Goal: Contribute content: Add original content to the website for others to see

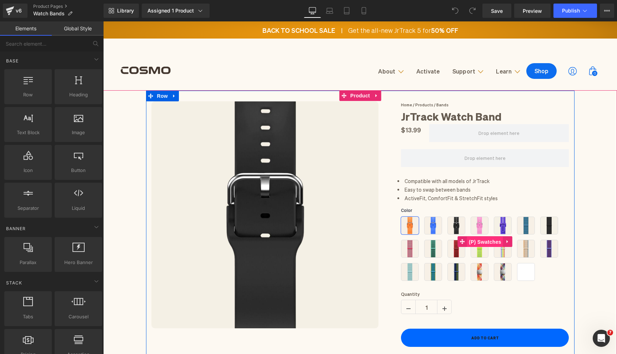
click at [478, 239] on span "(P) Swatches" at bounding box center [485, 242] width 36 height 11
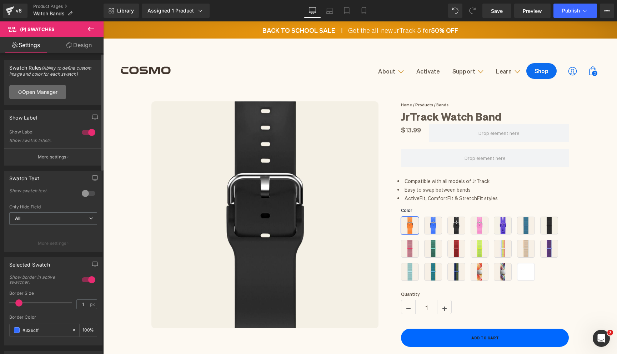
click at [37, 96] on link "Open Manager" at bounding box center [37, 92] width 57 height 14
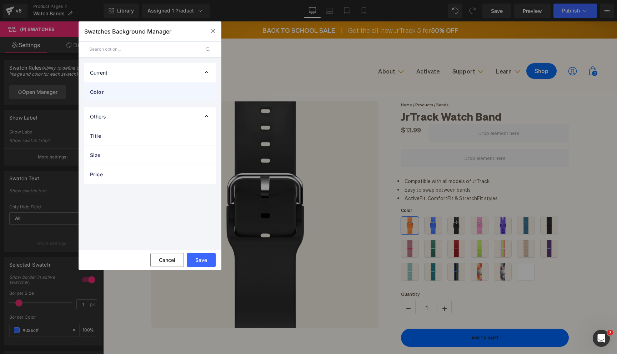
click at [144, 97] on div "Color" at bounding box center [149, 91] width 131 height 19
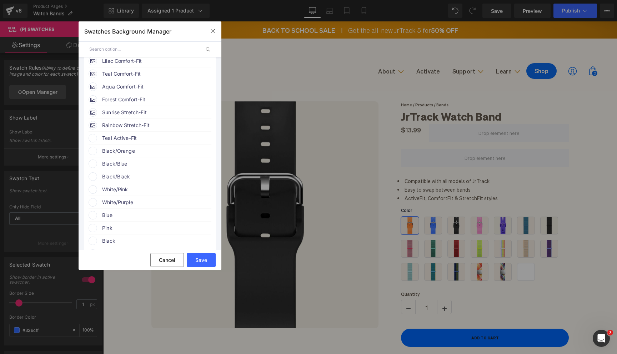
scroll to position [269, 0]
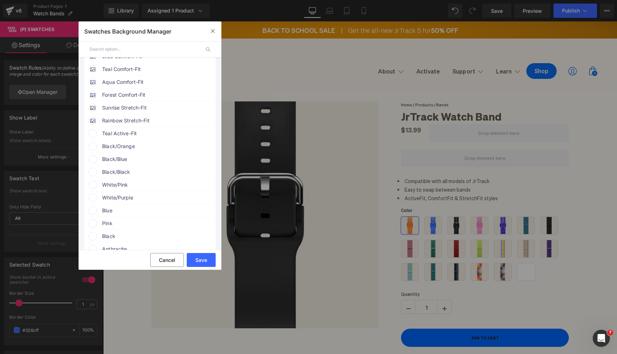
click at [137, 138] on span "Teal Active-Fit" at bounding box center [156, 133] width 109 height 9
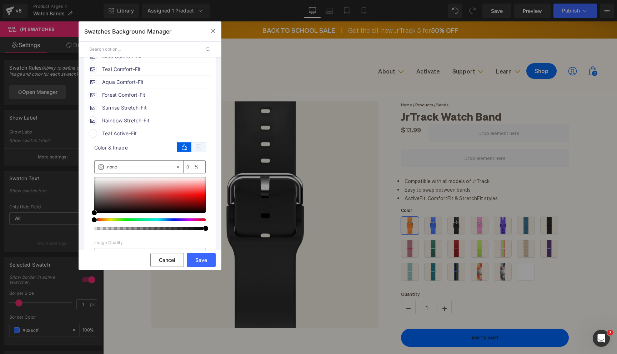
click at [194, 152] on icon at bounding box center [198, 146] width 14 height 9
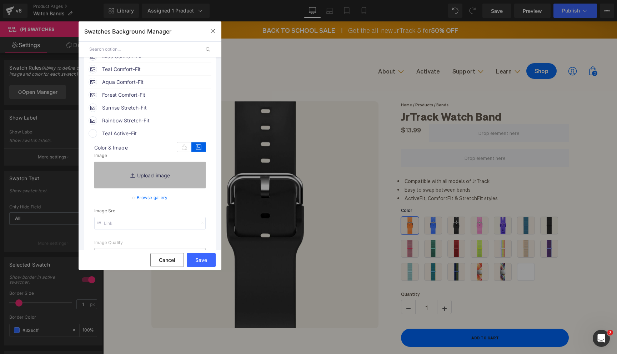
click at [159, 188] on link "Replace Image" at bounding box center [149, 175] width 111 height 26
type input "C:\fakepath\Bands Main Images (11).png"
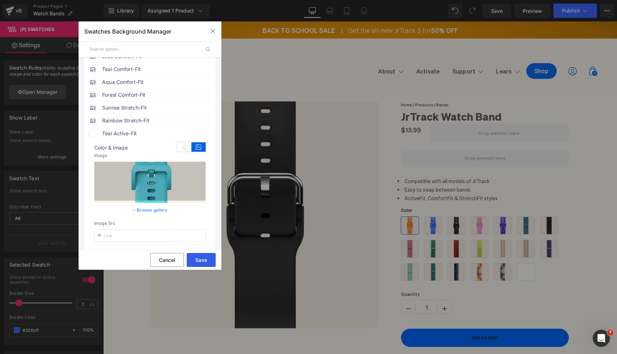
type input "[URL][DOMAIN_NAME]"
click at [200, 262] on button "Save" at bounding box center [201, 260] width 29 height 14
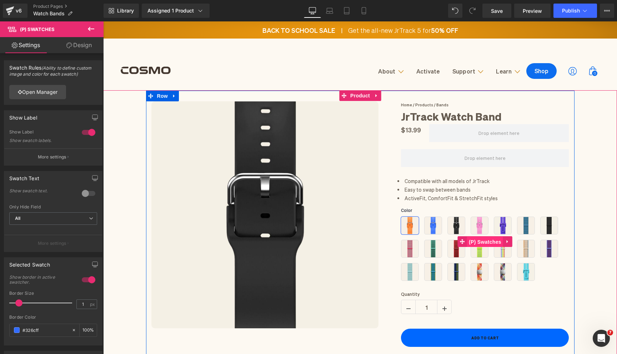
click at [481, 241] on span "(P) Swatches" at bounding box center [485, 242] width 36 height 11
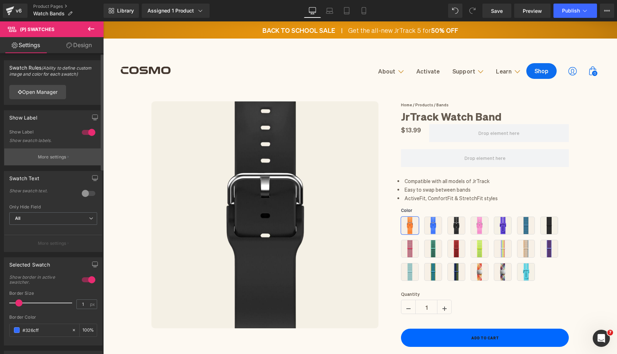
click at [51, 158] on p "More settings" at bounding box center [52, 157] width 29 height 6
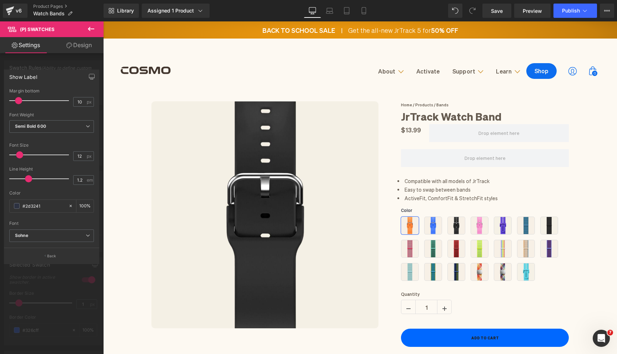
click at [41, 62] on div at bounding box center [52, 189] width 104 height 336
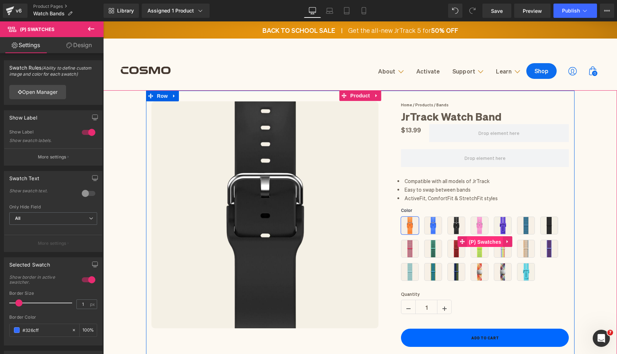
click at [476, 237] on span "(P) Swatches" at bounding box center [485, 242] width 36 height 11
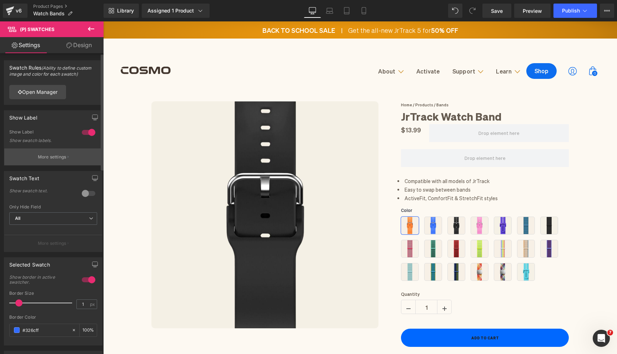
click at [59, 160] on button "More settings" at bounding box center [53, 156] width 98 height 17
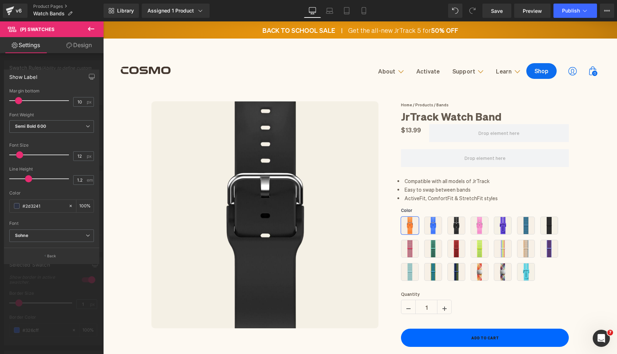
click at [39, 66] on div at bounding box center [52, 189] width 104 height 336
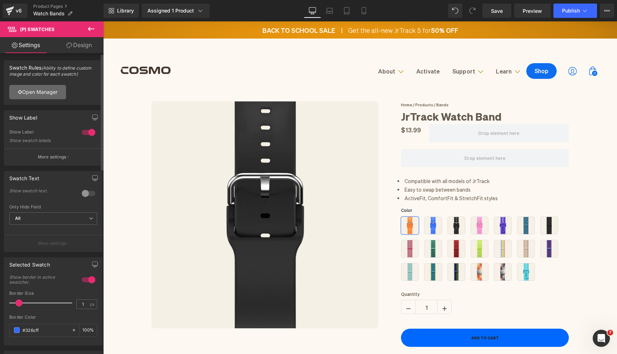
click at [35, 88] on link "Open Manager" at bounding box center [37, 92] width 57 height 14
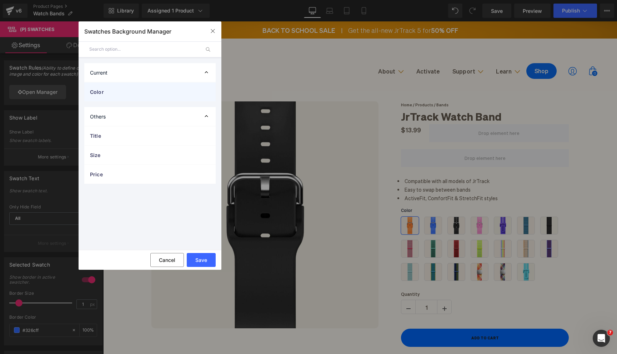
click at [113, 94] on span "Color" at bounding box center [143, 91] width 106 height 7
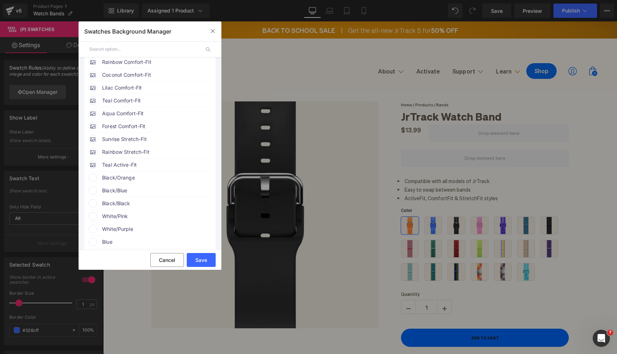
scroll to position [261, 0]
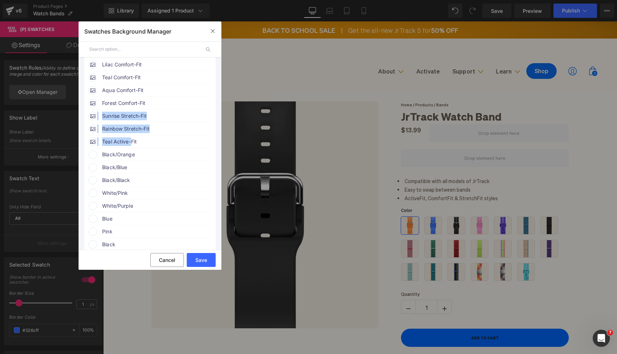
drag, startPoint x: 131, startPoint y: 150, endPoint x: 140, endPoint y: 117, distance: 34.1
click at [140, 117] on ul "Orange Active-Fit image [URL][DOMAIN_NAME] Blue Active-Fit image image image" at bounding box center [150, 103] width 120 height 424
click at [153, 146] on span "Teal Active-Fit" at bounding box center [156, 141] width 109 height 9
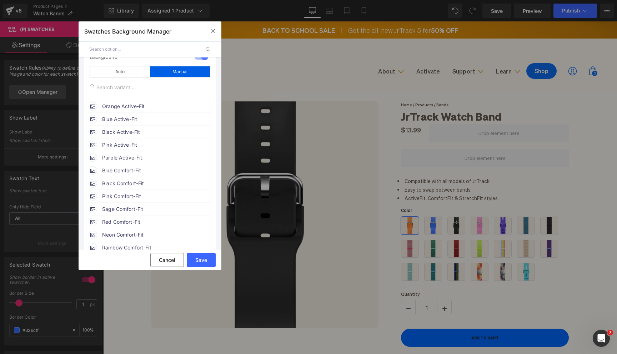
scroll to position [51, 0]
click at [151, 176] on div "Blue Comfort-Fit" at bounding box center [150, 171] width 123 height 11
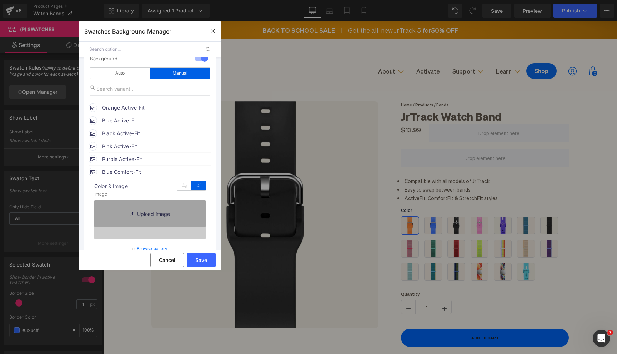
click at [143, 148] on span "Pink Active-Fit" at bounding box center [156, 146] width 109 height 9
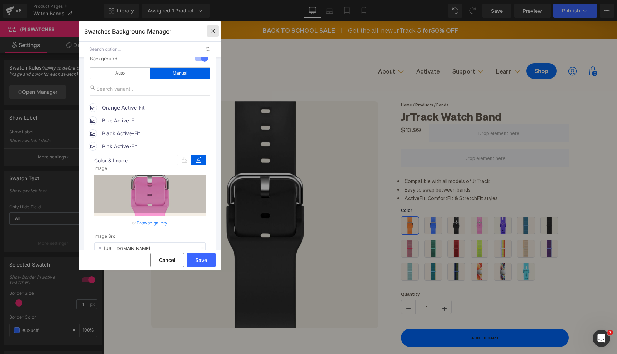
click at [213, 29] on icon "button" at bounding box center [213, 31] width 6 height 6
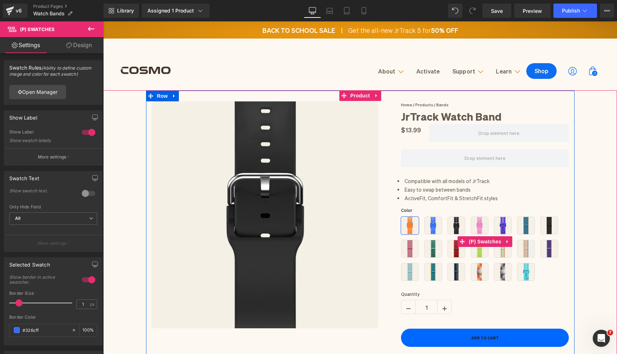
click at [435, 228] on span "Blue Active-Fit" at bounding box center [433, 226] width 18 height 18
click at [526, 272] on span "Teal Active-Fit" at bounding box center [526, 272] width 18 height 18
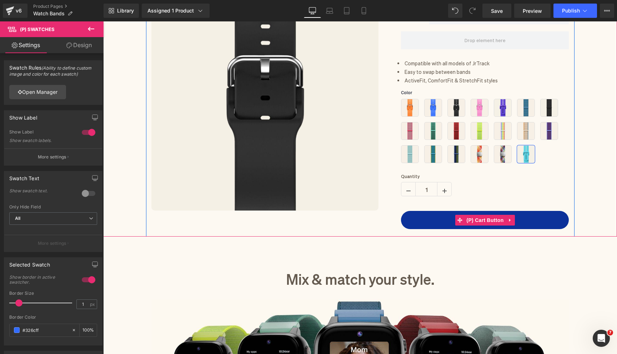
scroll to position [170, 0]
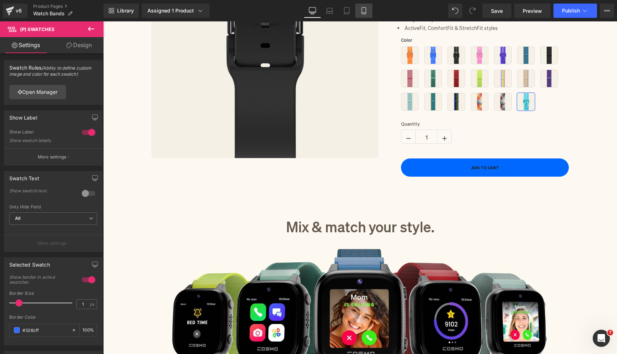
click at [368, 9] on link "Mobile" at bounding box center [363, 11] width 17 height 14
type input "100"
type input "60"
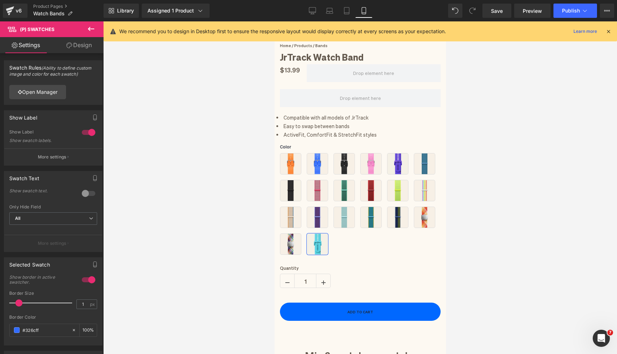
scroll to position [218, 0]
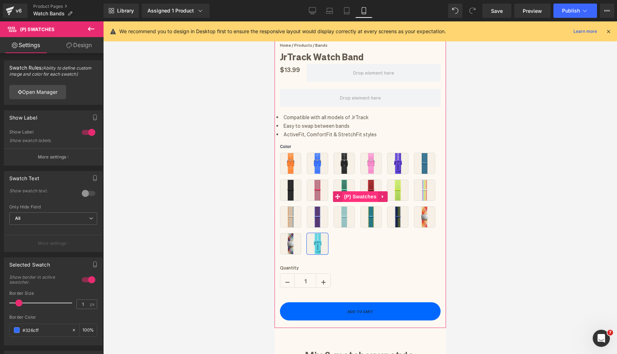
click at [354, 193] on span "(P) Swatches" at bounding box center [360, 196] width 36 height 11
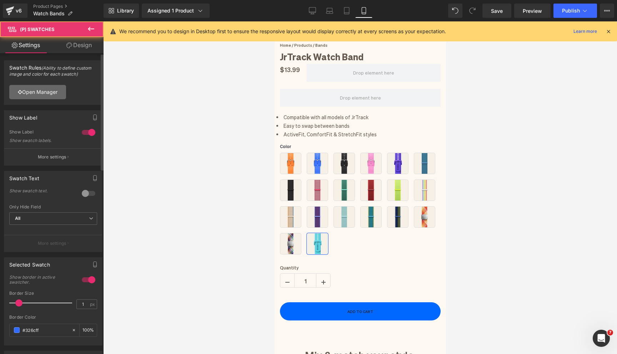
click at [50, 96] on link "Open Manager" at bounding box center [37, 92] width 57 height 14
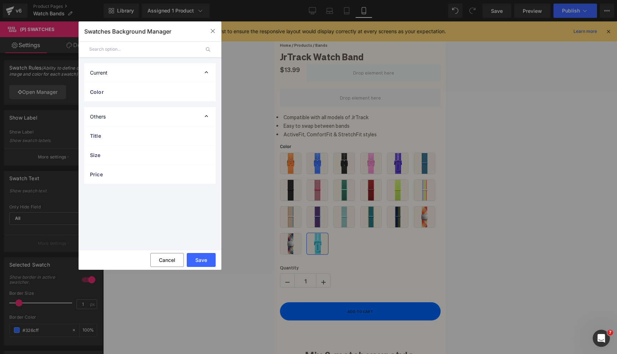
click at [131, 71] on div "Current" at bounding box center [149, 72] width 131 height 19
click at [124, 69] on div "Current" at bounding box center [149, 72] width 131 height 19
click at [123, 94] on span "Color" at bounding box center [143, 91] width 106 height 7
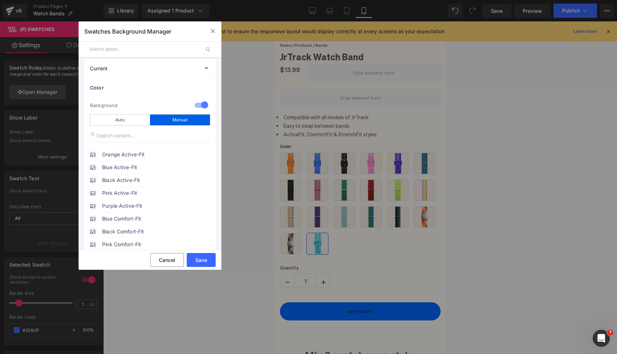
scroll to position [6, 0]
click at [123, 218] on span "Blue Comfort-Fit" at bounding box center [156, 216] width 109 height 9
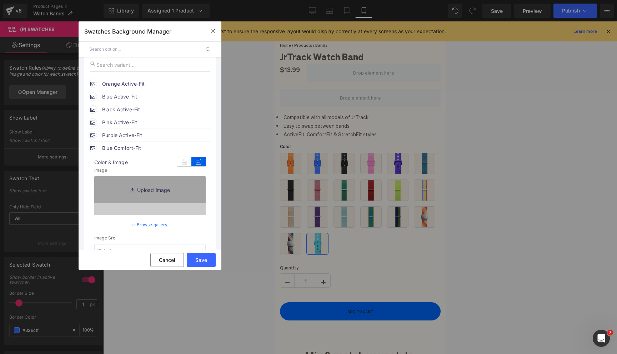
scroll to position [82, 0]
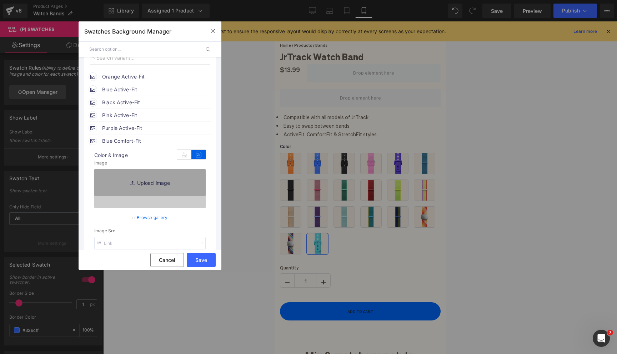
type input "[URL][DOMAIN_NAME]"
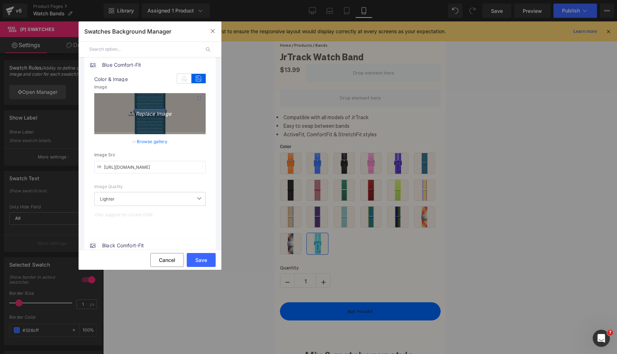
scroll to position [153, 0]
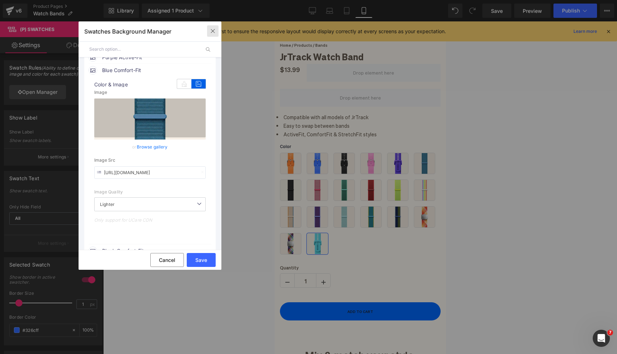
click at [213, 28] on button "button" at bounding box center [212, 30] width 11 height 11
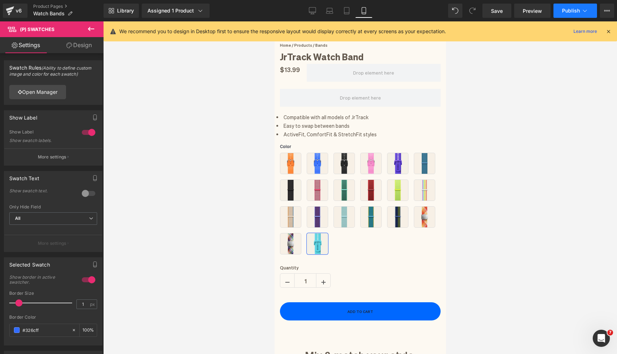
click at [562, 16] on button "Publish" at bounding box center [575, 11] width 44 height 14
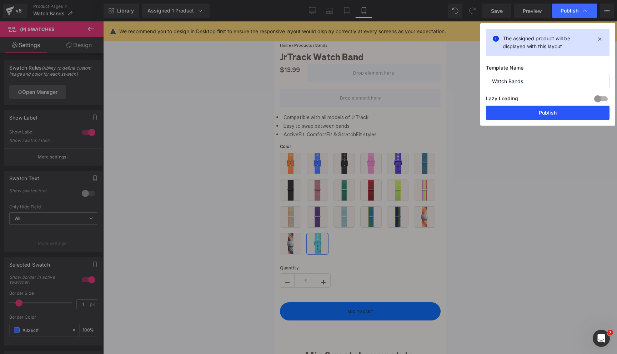
click at [523, 114] on button "Publish" at bounding box center [547, 113] width 123 height 14
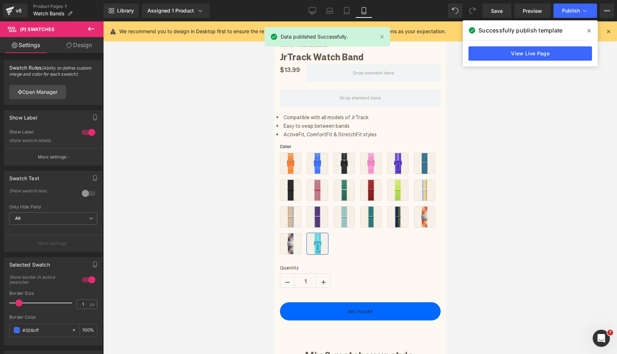
click at [589, 31] on icon at bounding box center [589, 31] width 4 height 4
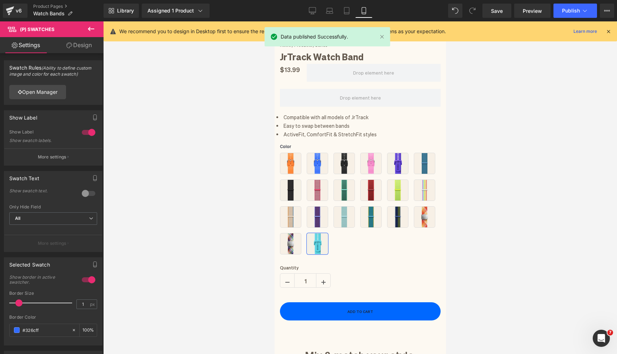
click at [608, 30] on icon at bounding box center [608, 31] width 6 height 6
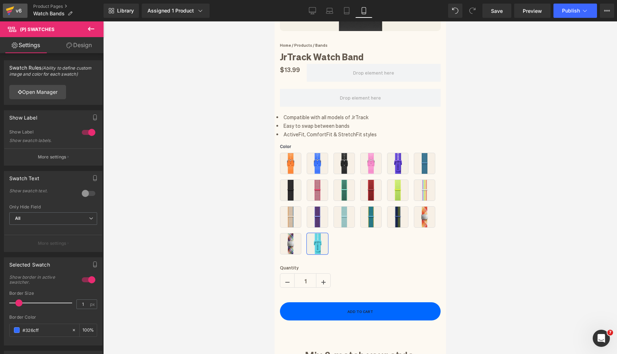
click at [7, 12] on icon at bounding box center [9, 11] width 5 height 3
